Goal: Task Accomplishment & Management: Manage account settings

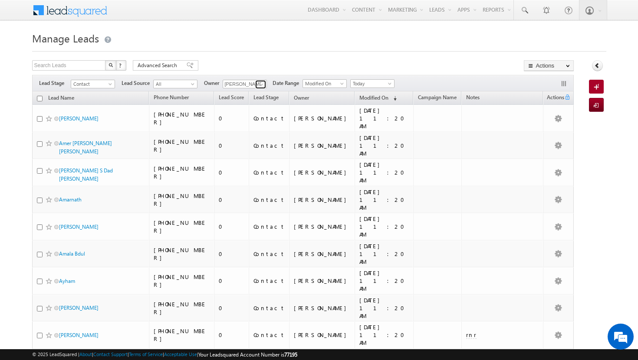
click at [260, 85] on span at bounding box center [261, 84] width 7 height 7
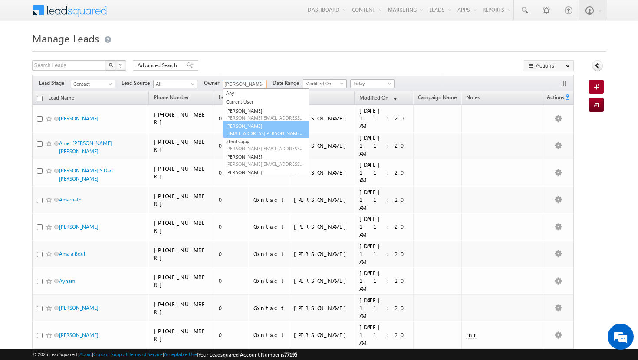
click at [248, 131] on span "[EMAIL_ADDRESS][PERSON_NAME][DOMAIN_NAME]" at bounding box center [265, 133] width 78 height 7
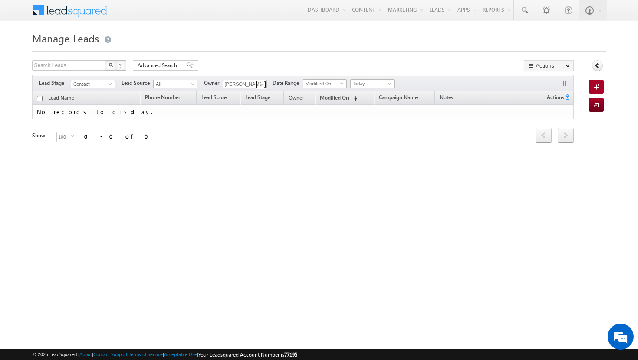
click at [263, 85] on span at bounding box center [261, 84] width 7 height 7
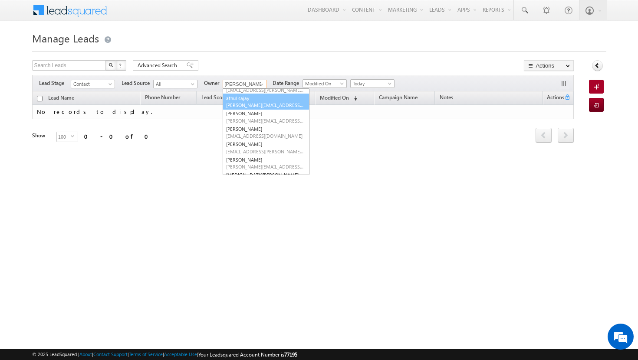
scroll to position [47, 0]
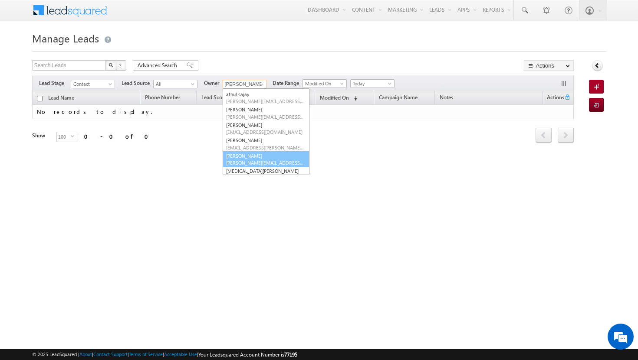
click at [256, 156] on link "[PERSON_NAME] [PERSON_NAME][EMAIL_ADDRESS][PERSON_NAME][DOMAIN_NAME]" at bounding box center [265, 159] width 87 height 16
type input "[PERSON_NAME]"
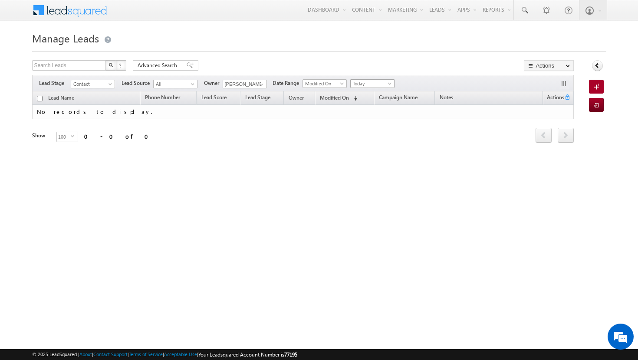
click at [389, 87] on span at bounding box center [390, 85] width 7 height 7
click at [385, 96] on link "All Time" at bounding box center [374, 93] width 44 height 8
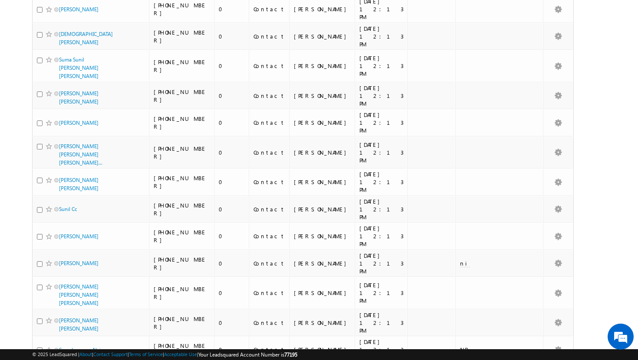
scroll to position [0, 0]
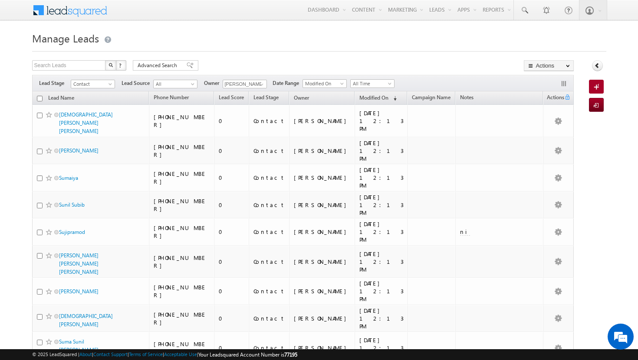
click at [39, 100] on input "checkbox" at bounding box center [40, 99] width 6 height 6
checkbox input "true"
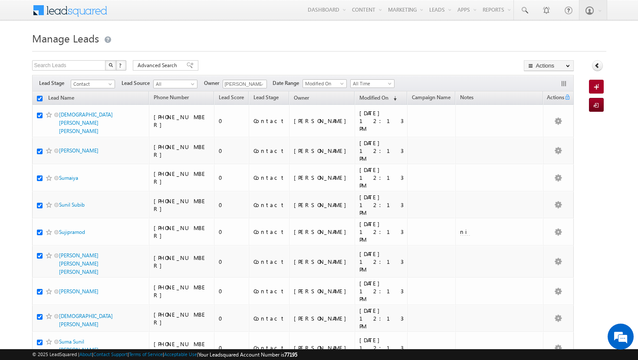
checkbox input "true"
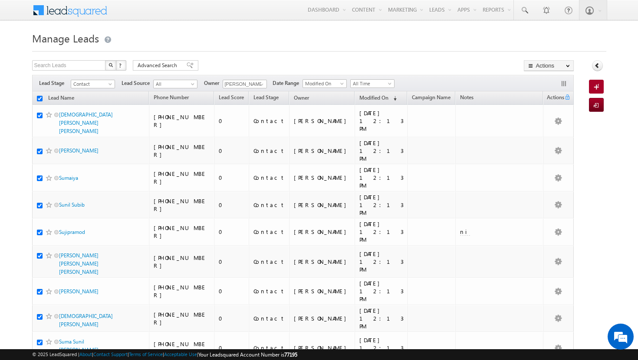
checkbox input "true"
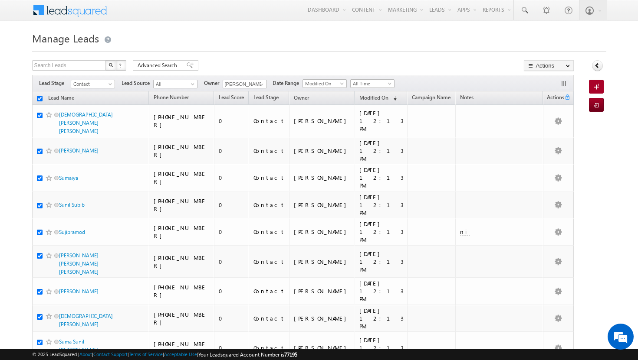
checkbox input "true"
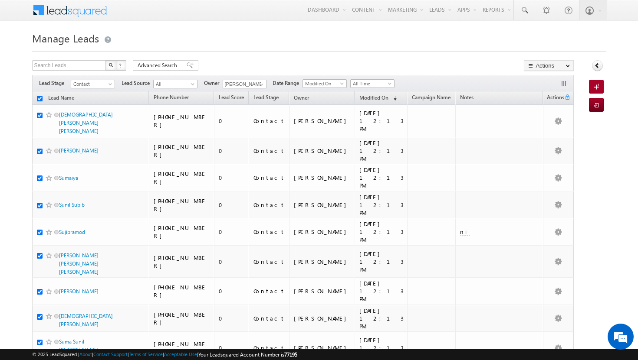
checkbox input "true"
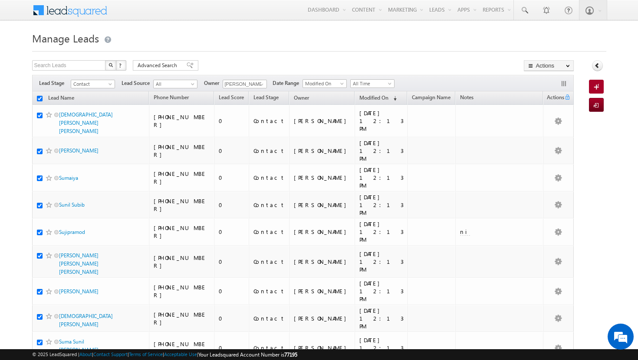
checkbox input "true"
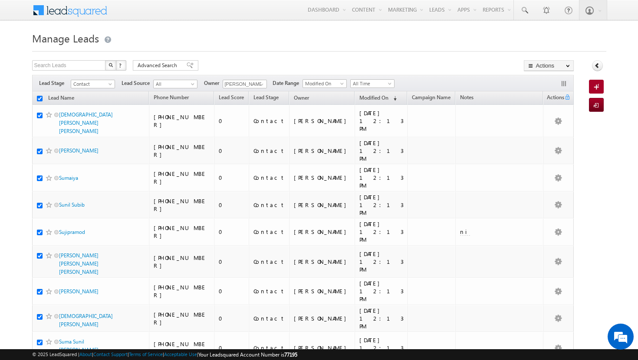
checkbox input "true"
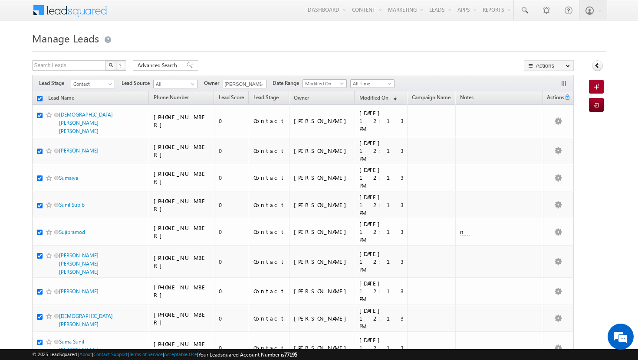
checkbox input "true"
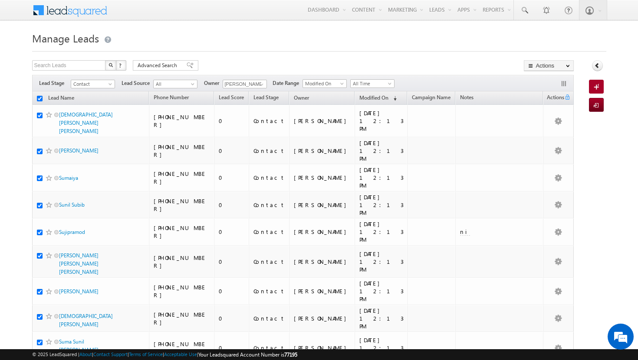
checkbox input "true"
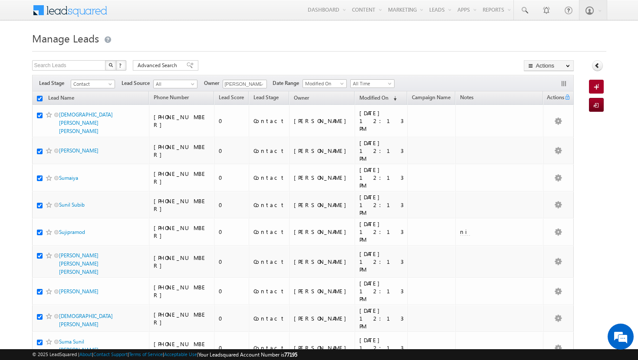
checkbox input "true"
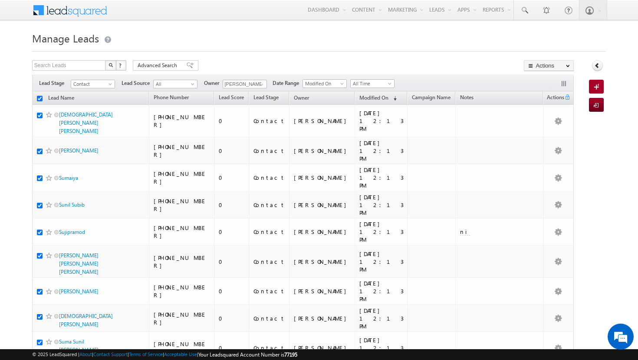
checkbox input "true"
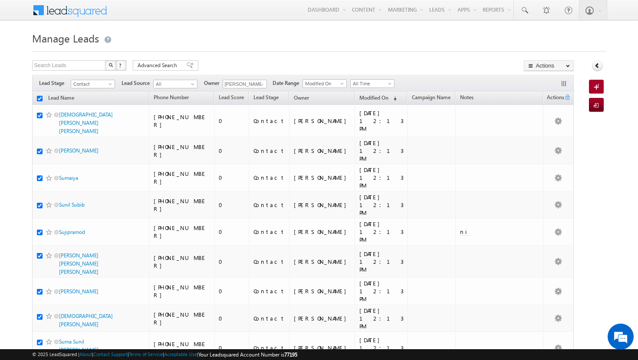
checkbox input "true"
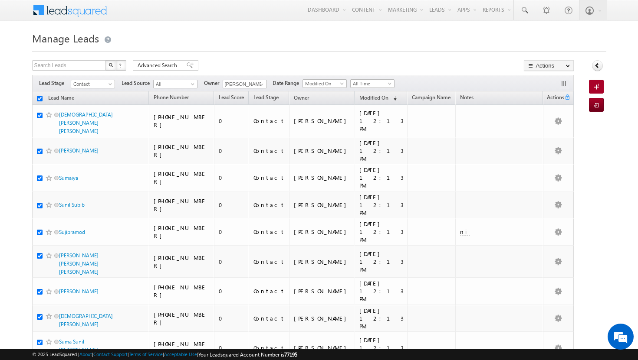
checkbox input "true"
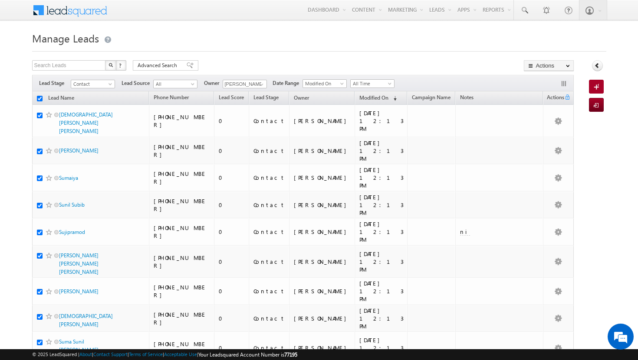
checkbox input "true"
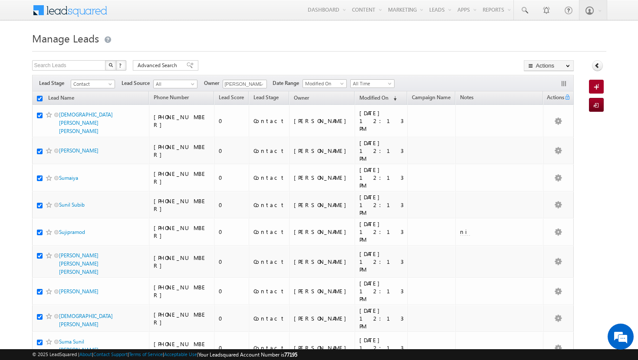
checkbox input "true"
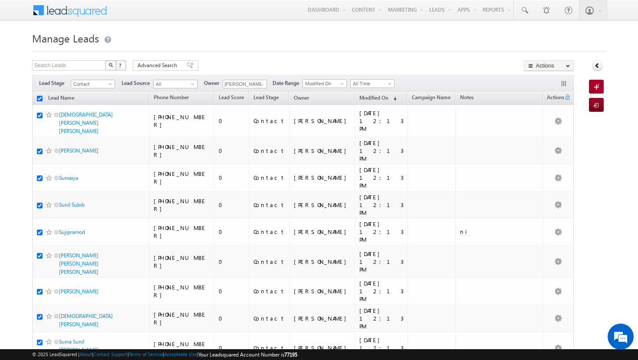
checkbox input "true"
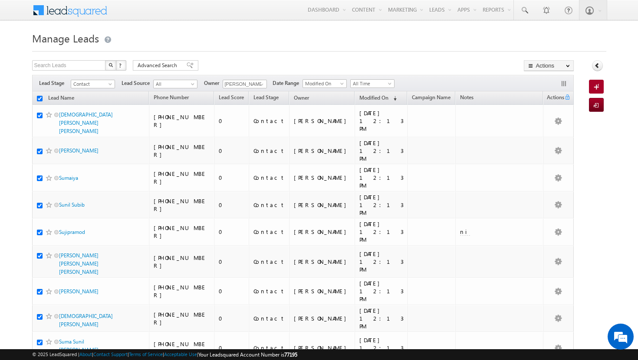
checkbox input "true"
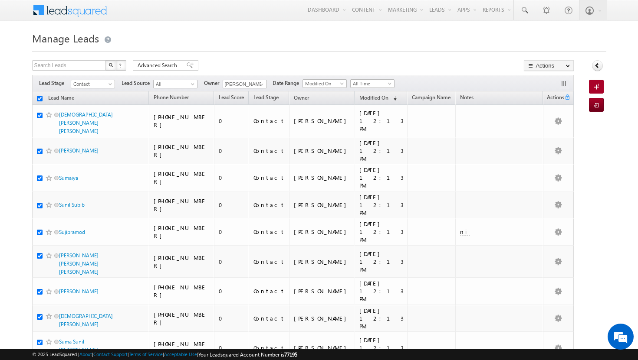
checkbox input "true"
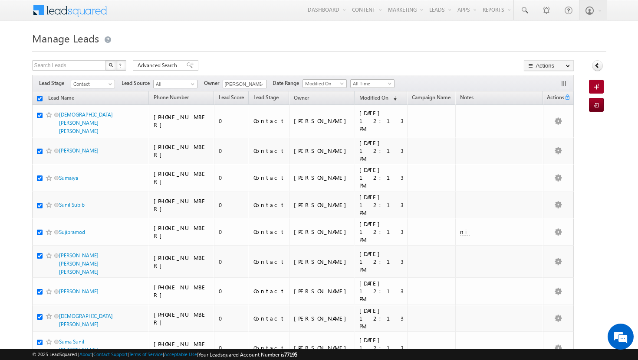
checkbox input "true"
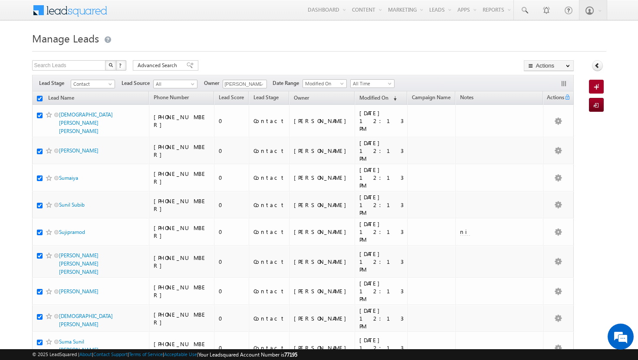
checkbox input "true"
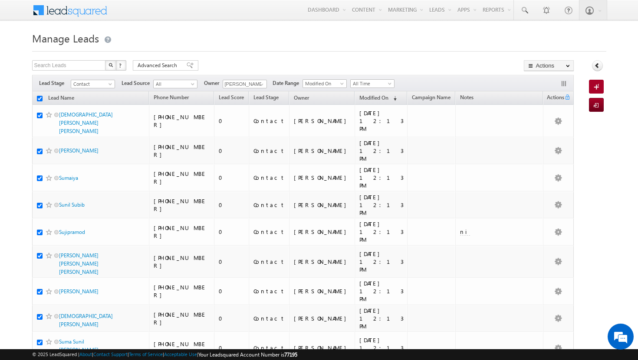
checkbox input "true"
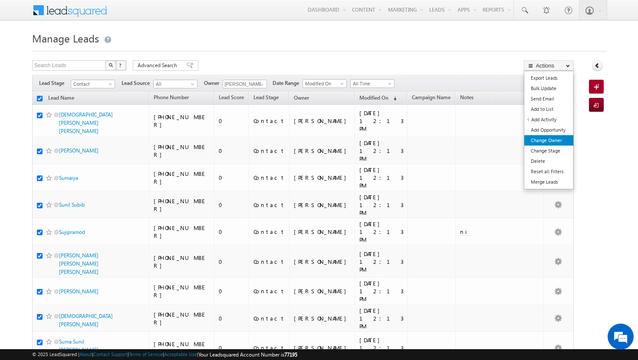
click at [554, 140] on link "Change Owner" at bounding box center [548, 140] width 49 height 10
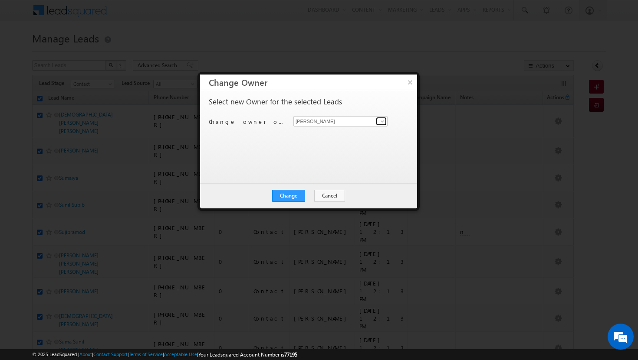
click at [384, 121] on span at bounding box center [382, 121] width 7 height 7
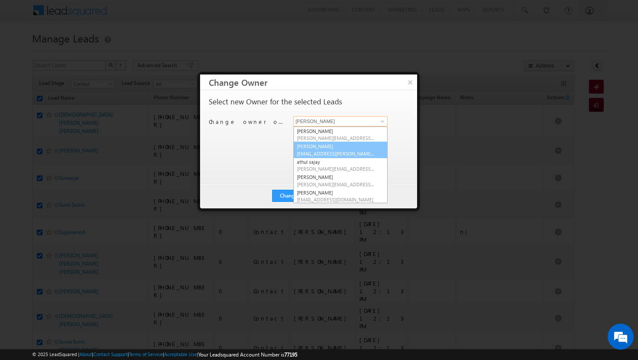
click at [344, 155] on span "[EMAIL_ADDRESS][PERSON_NAME][DOMAIN_NAME]" at bounding box center [336, 154] width 78 height 7
type input "[PERSON_NAME]"
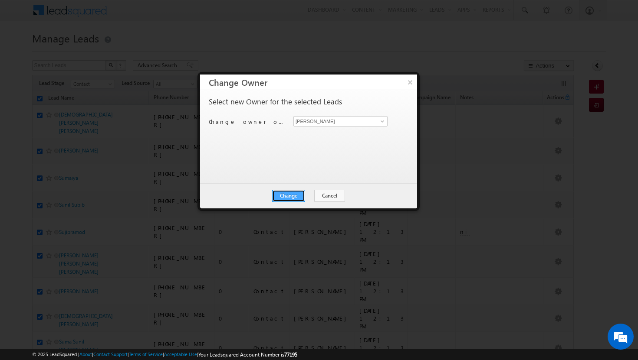
click at [297, 194] on button "Change" at bounding box center [288, 196] width 33 height 12
click at [309, 196] on button "Close" at bounding box center [310, 196] width 28 height 12
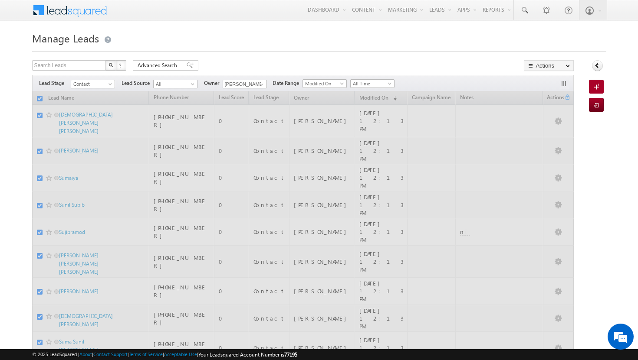
checkbox input "false"
